Goal: Book appointment/travel/reservation

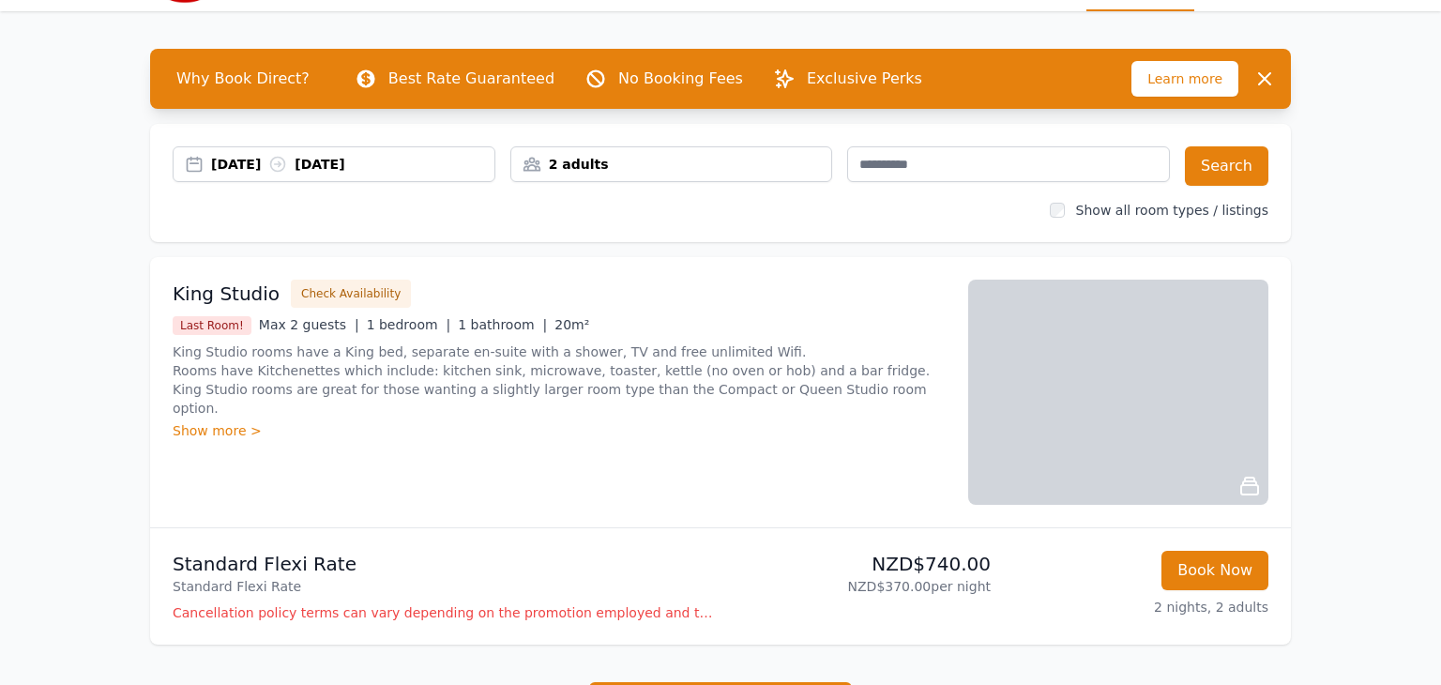
scroll to position [50, 0]
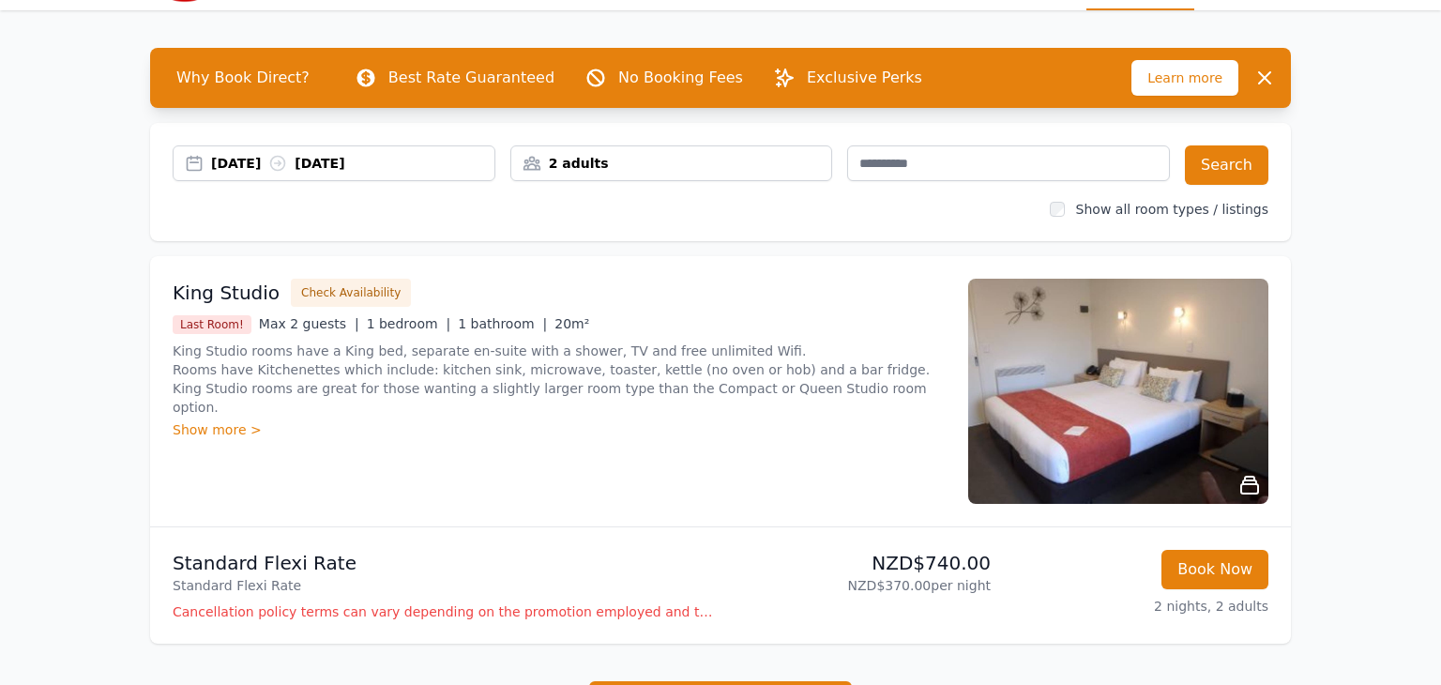
click at [238, 420] on div "Show more >" at bounding box center [559, 429] width 773 height 19
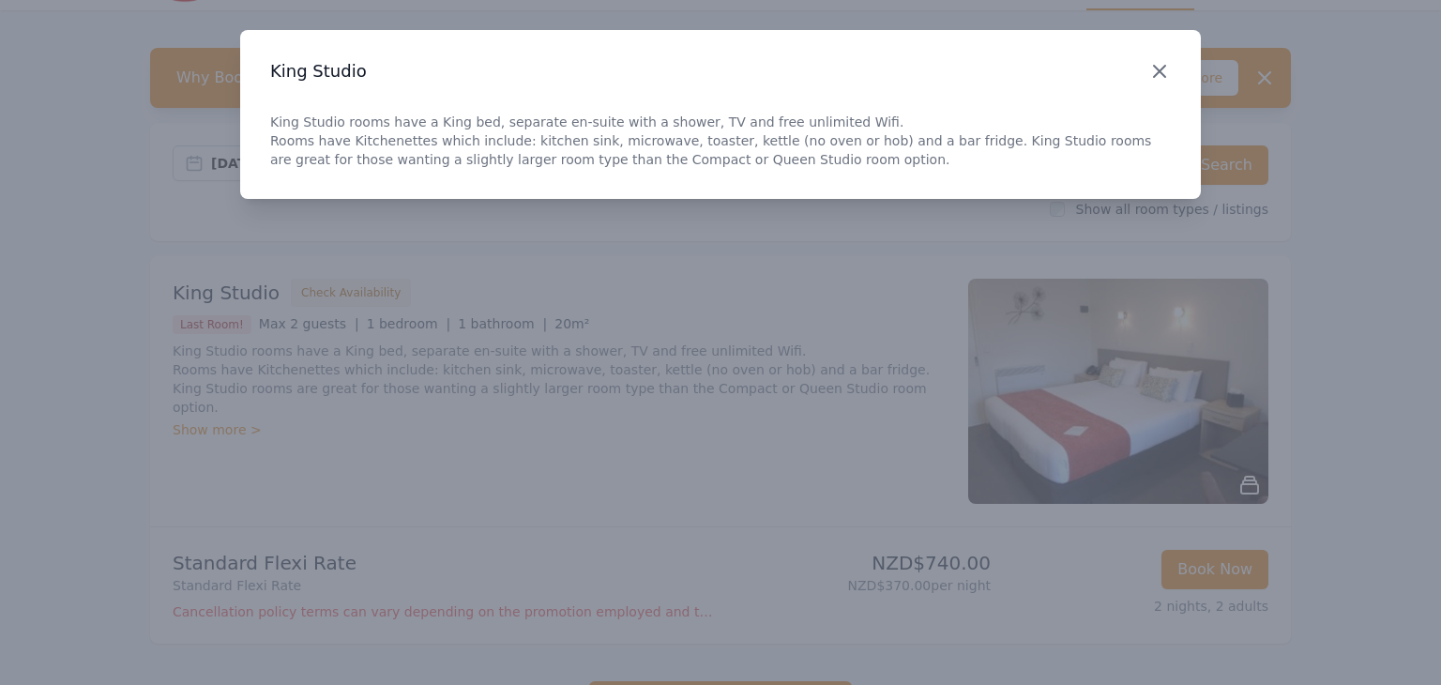
click at [1156, 77] on icon "button" at bounding box center [1159, 71] width 23 height 23
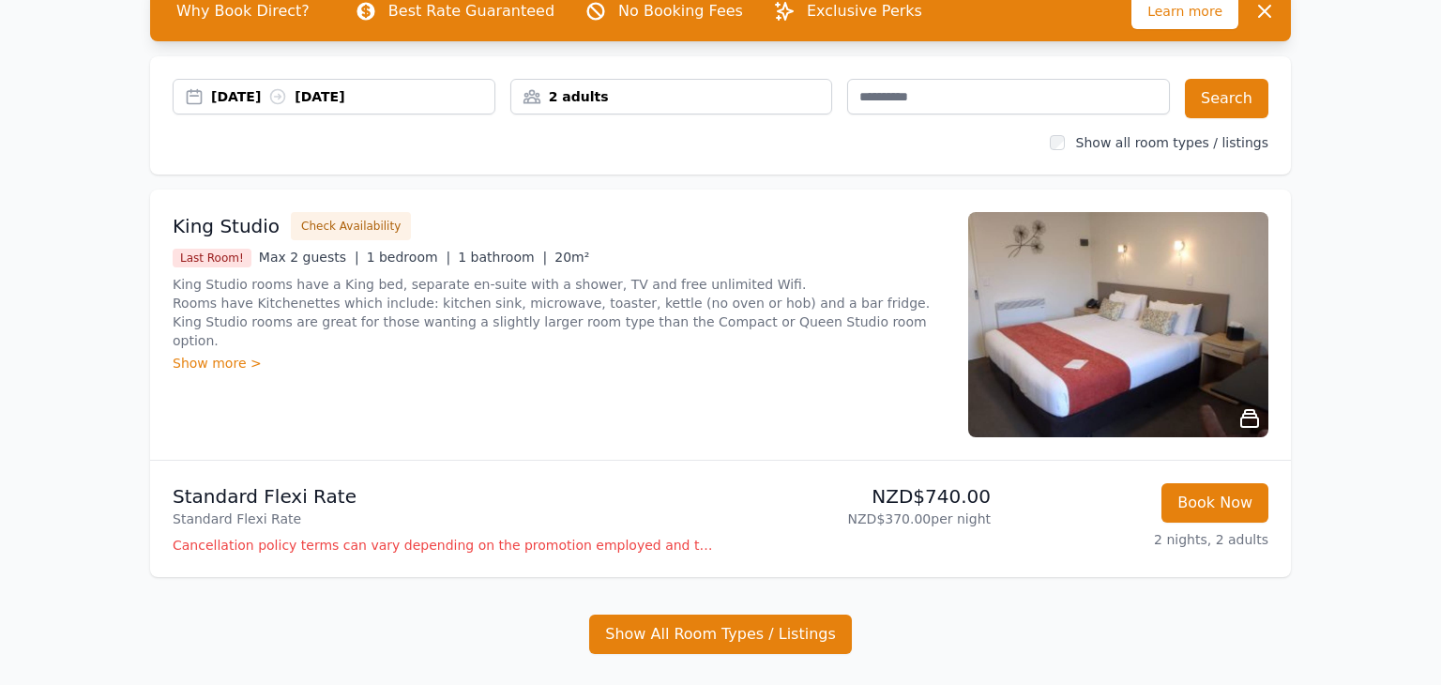
scroll to position [113, 0]
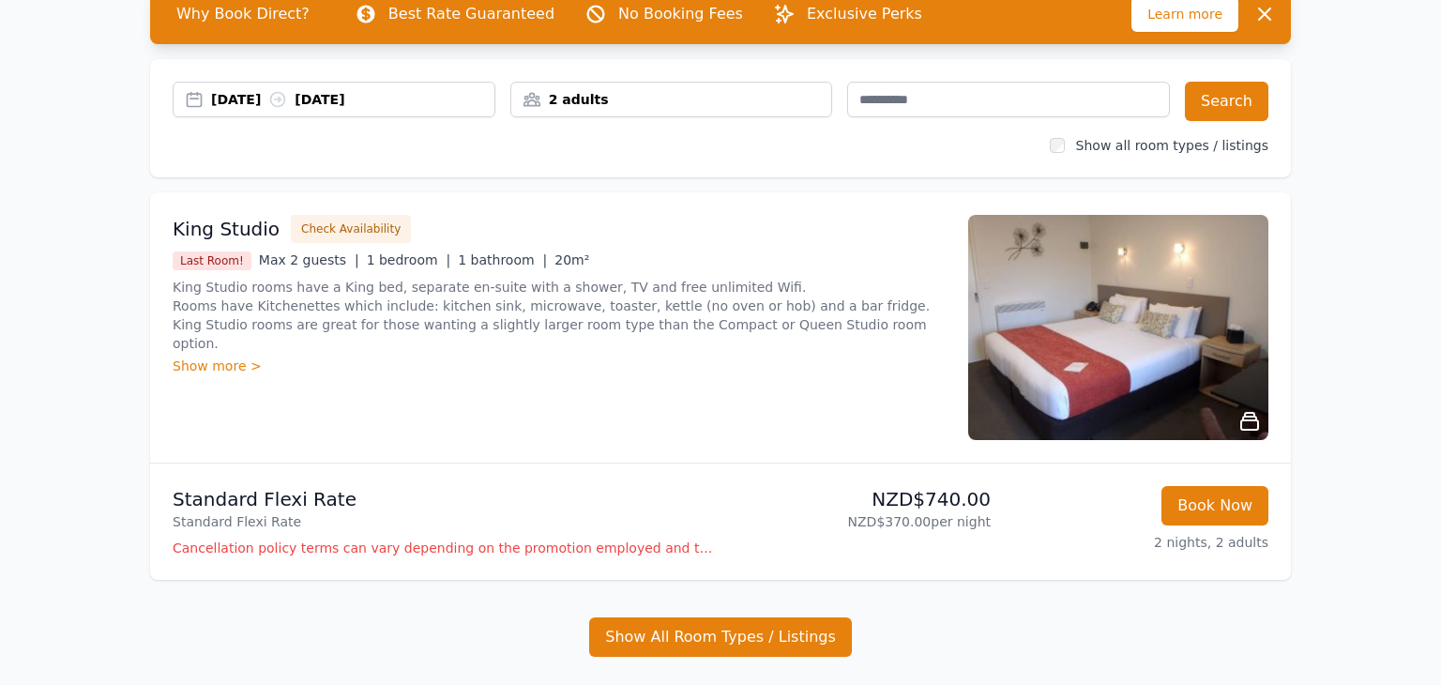
click at [1147, 344] on img at bounding box center [1118, 327] width 300 height 225
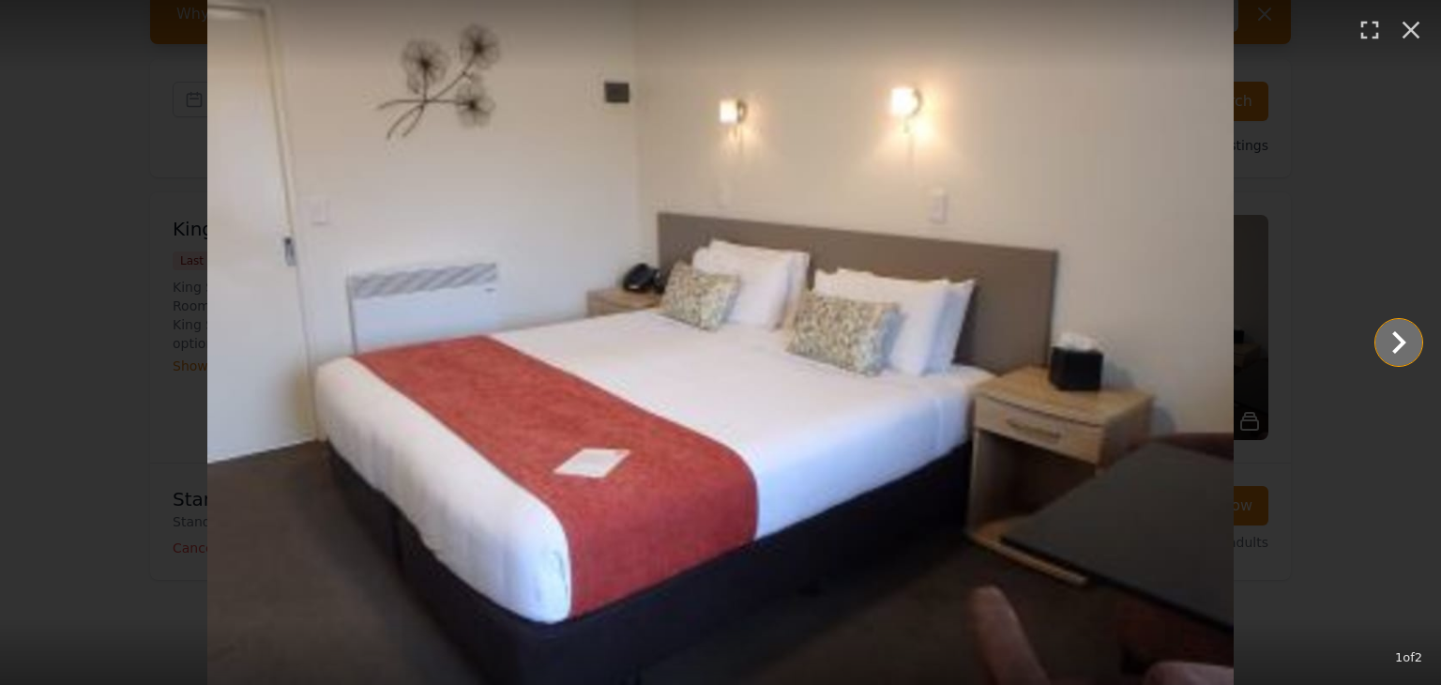
click at [1384, 344] on icon "Show slide 2 of 2" at bounding box center [1398, 342] width 45 height 45
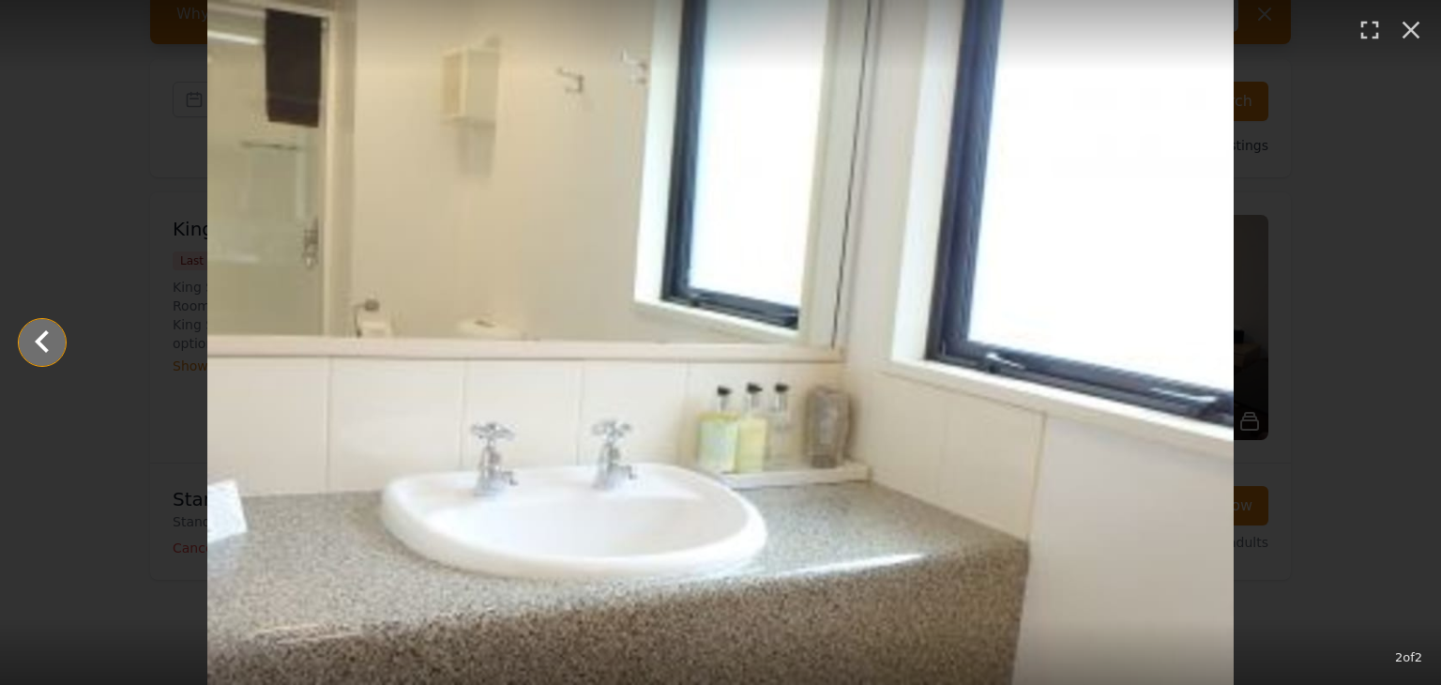
click at [26, 364] on icon "Show slide 1 of 2" at bounding box center [42, 342] width 45 height 45
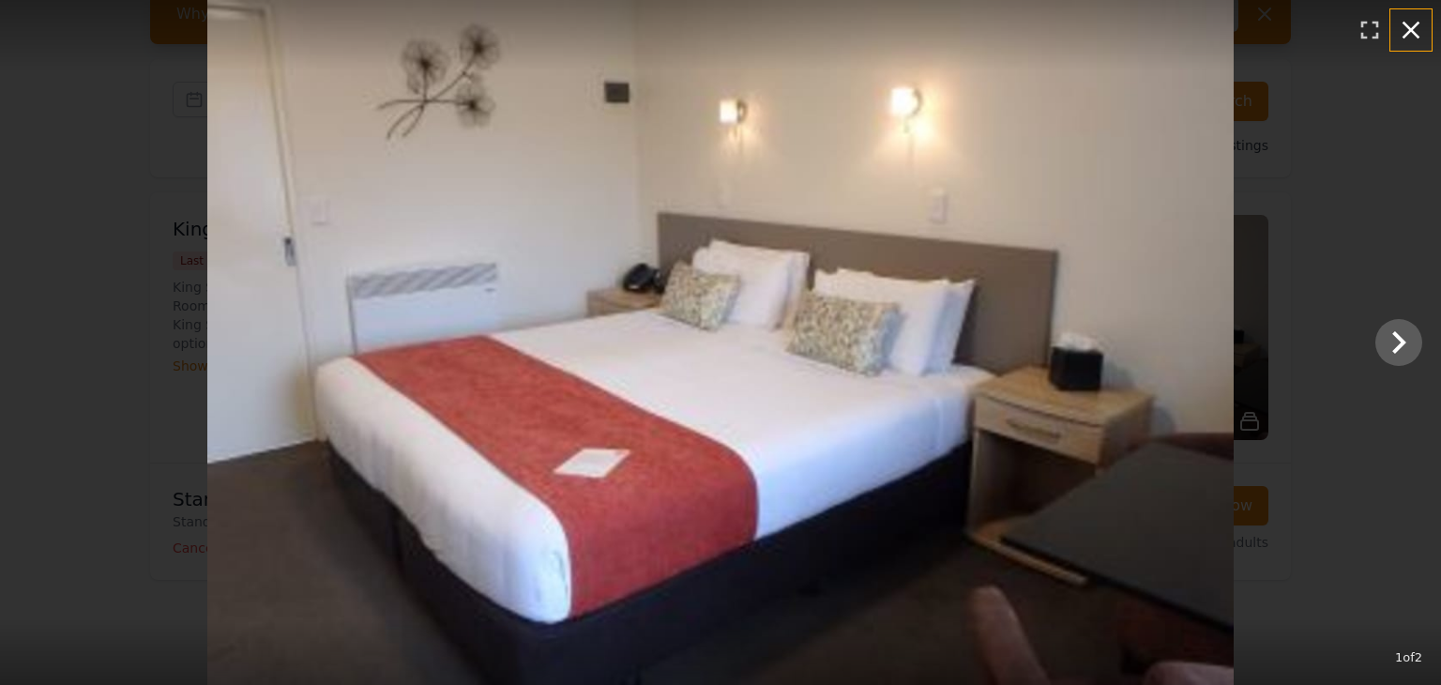
click at [1420, 39] on icon "button" at bounding box center [1411, 30] width 30 height 30
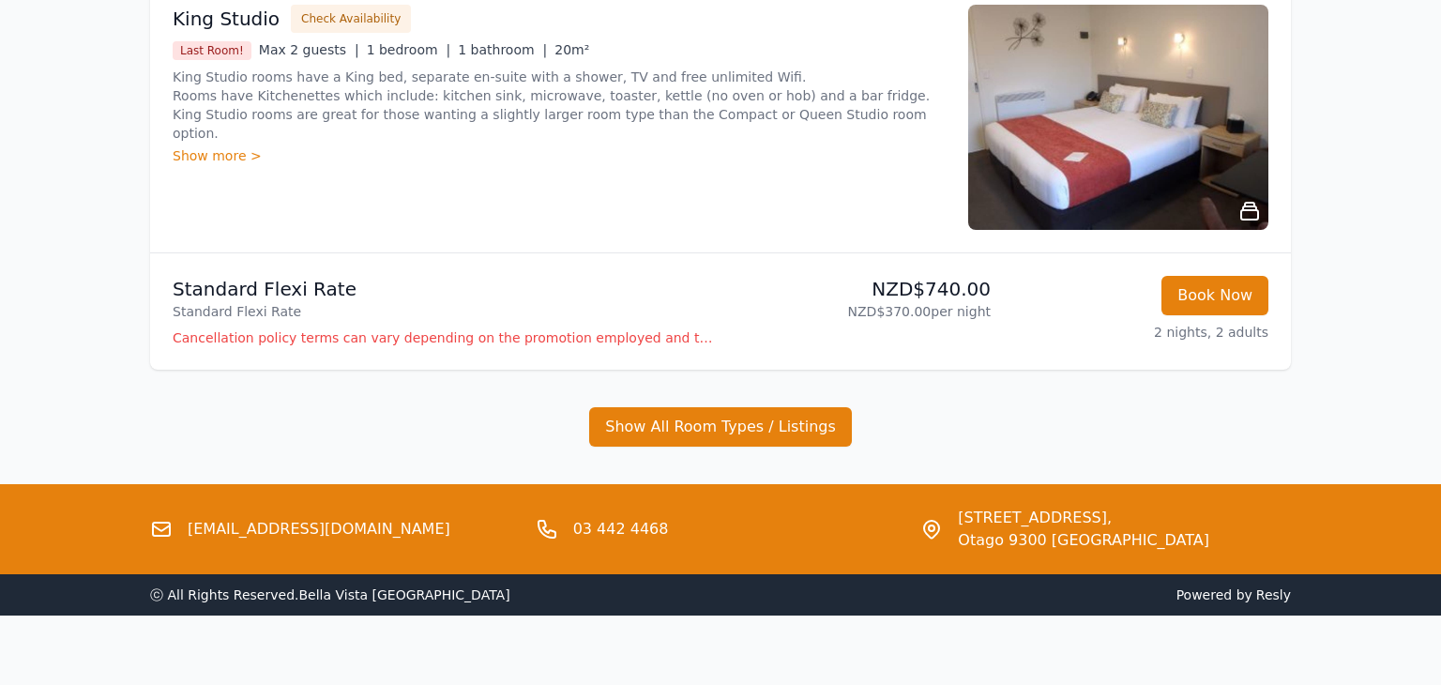
scroll to position [0, 0]
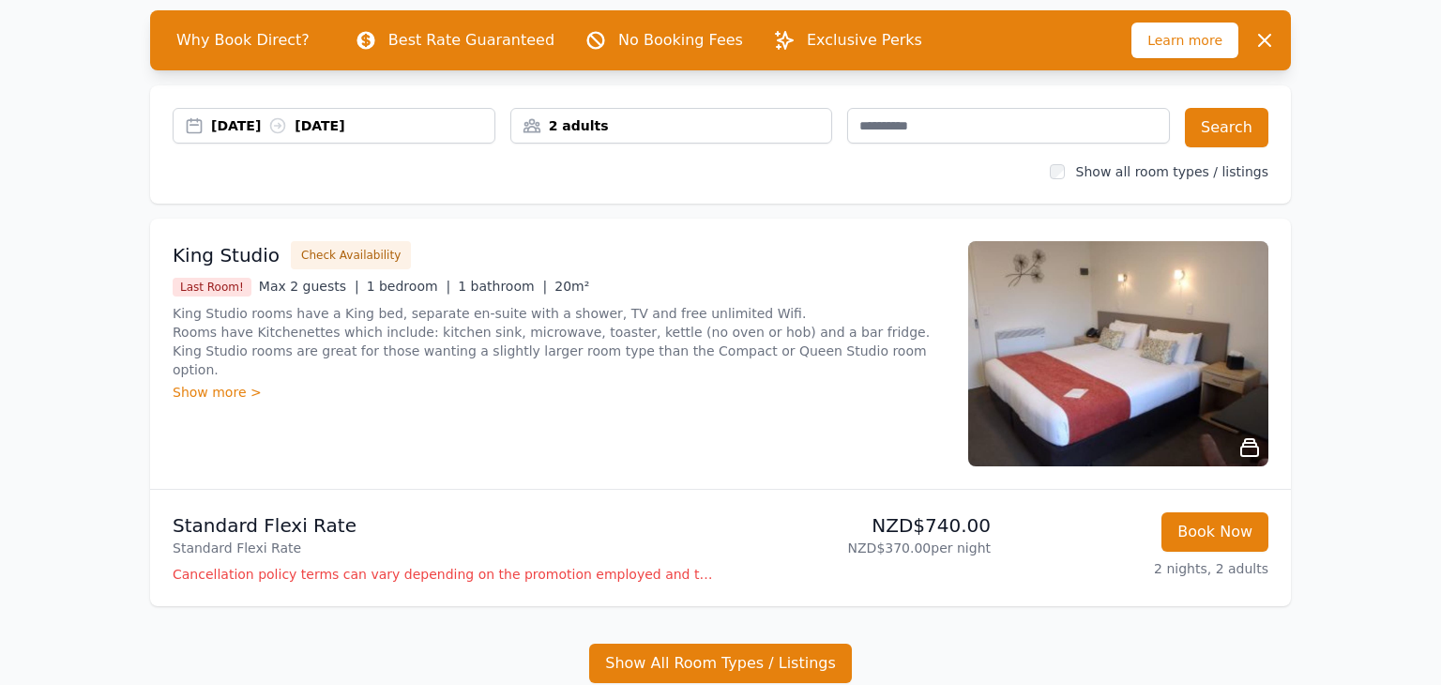
scroll to position [86, 0]
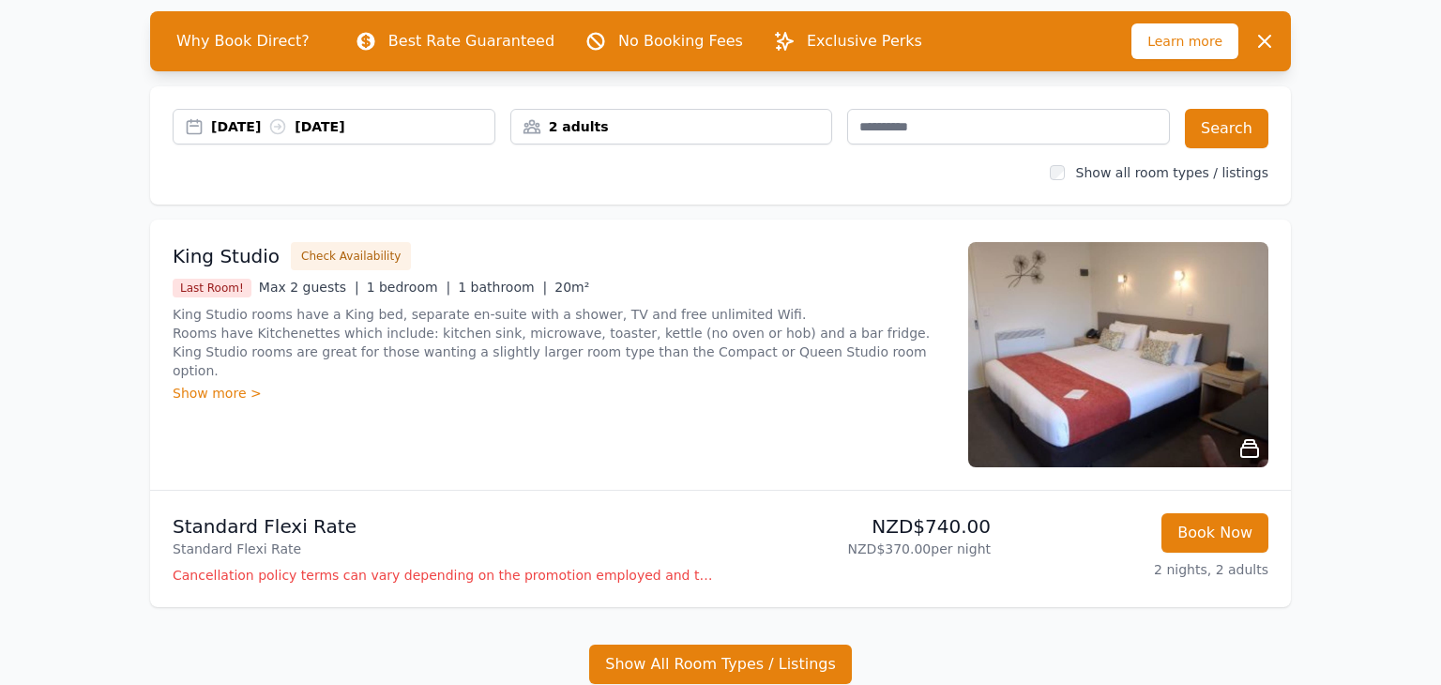
click at [1047, 389] on img at bounding box center [1118, 354] width 300 height 225
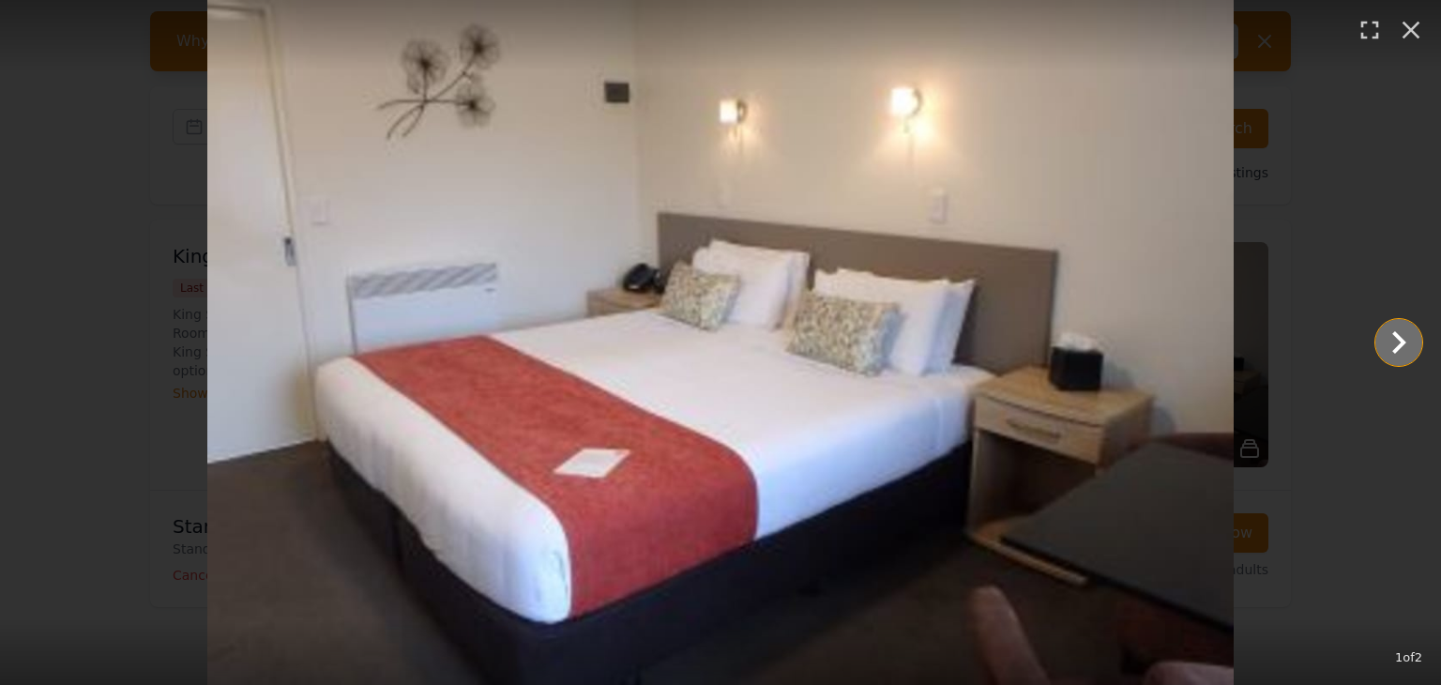
click at [1383, 346] on icon "Show slide 2 of 2" at bounding box center [1398, 342] width 45 height 45
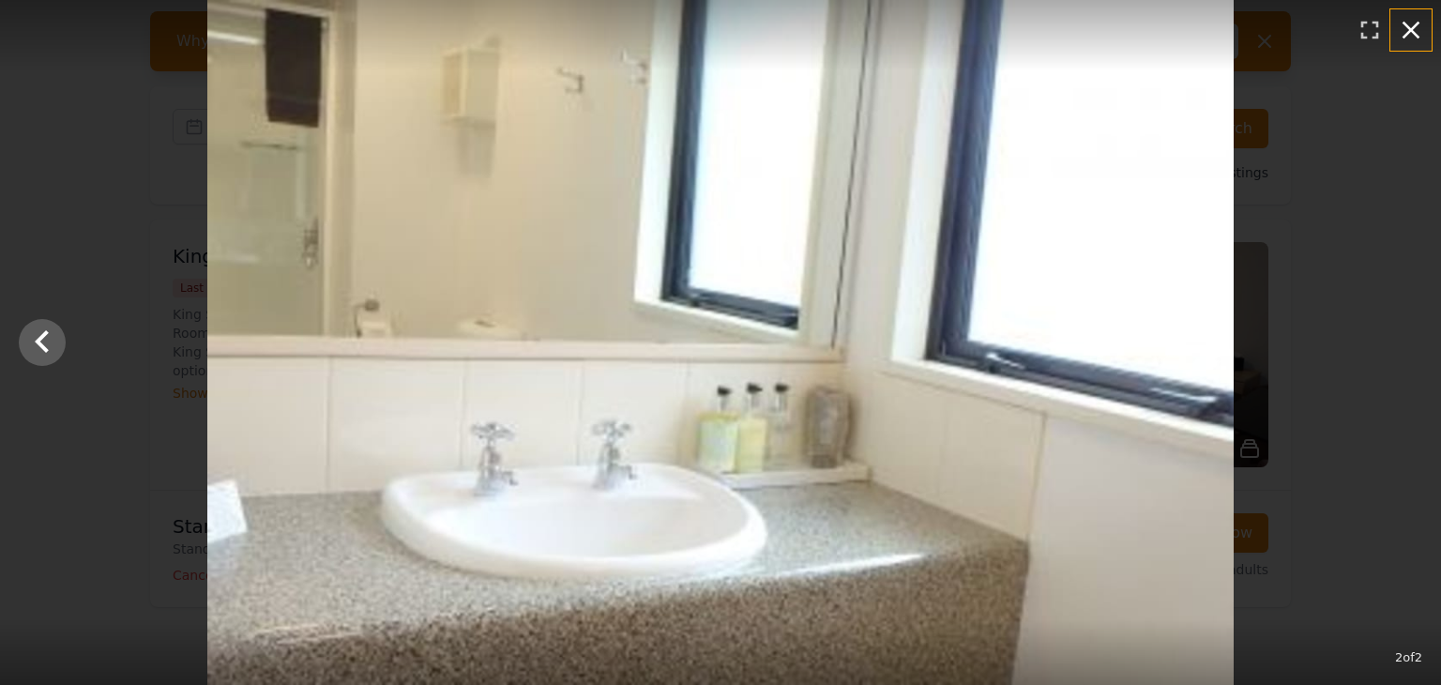
click at [1406, 38] on icon "button" at bounding box center [1411, 30] width 30 height 30
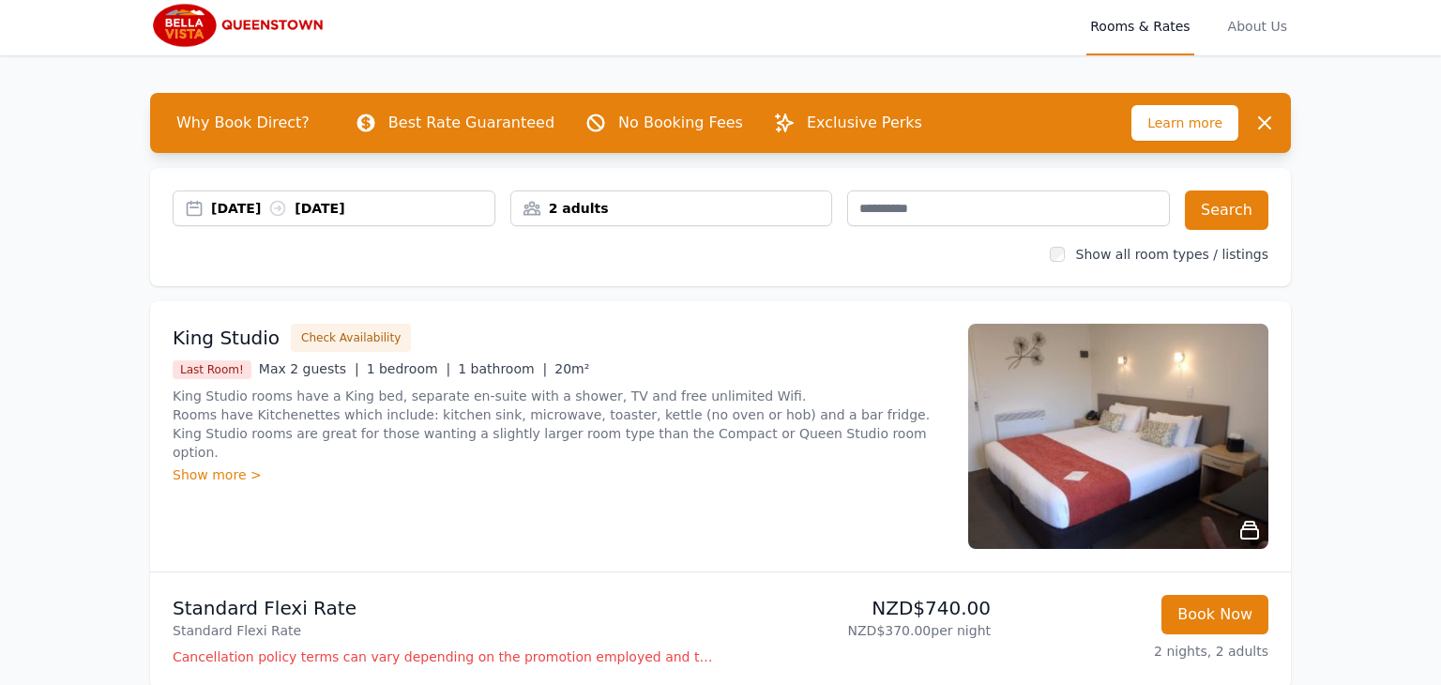
scroll to position [0, 0]
